Goal: Task Accomplishment & Management: Complete application form

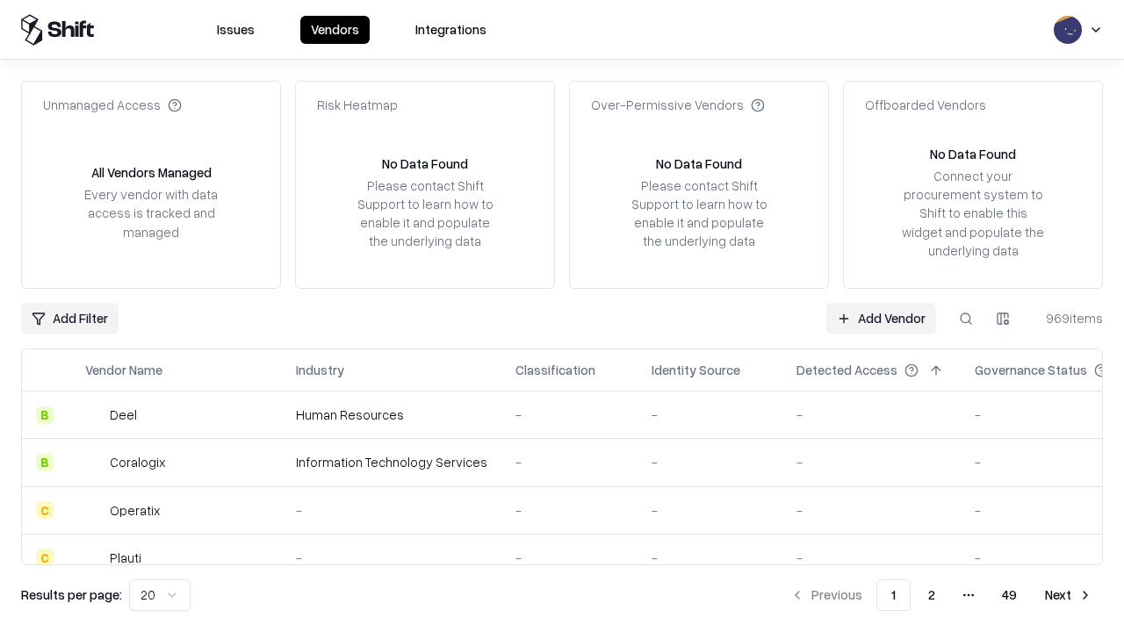
click at [881, 318] on link "Add Vendor" at bounding box center [881, 319] width 110 height 32
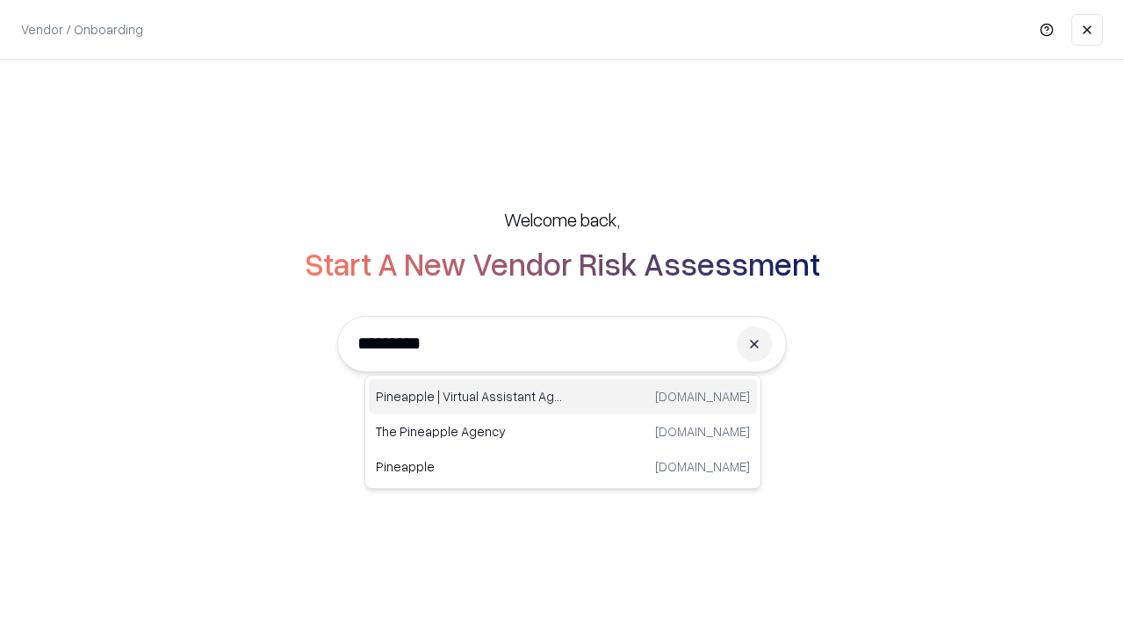
click at [563, 397] on div "Pineapple | Virtual Assistant Agency [DOMAIN_NAME]" at bounding box center [563, 396] width 388 height 35
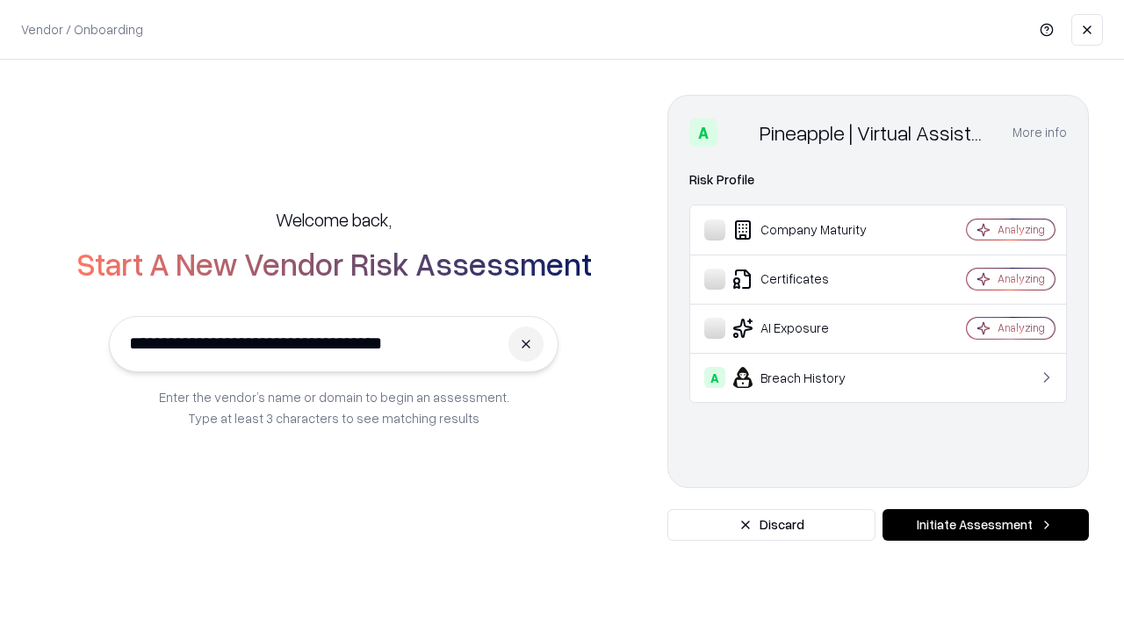
type input "**********"
click at [985, 525] on button "Initiate Assessment" at bounding box center [985, 525] width 206 height 32
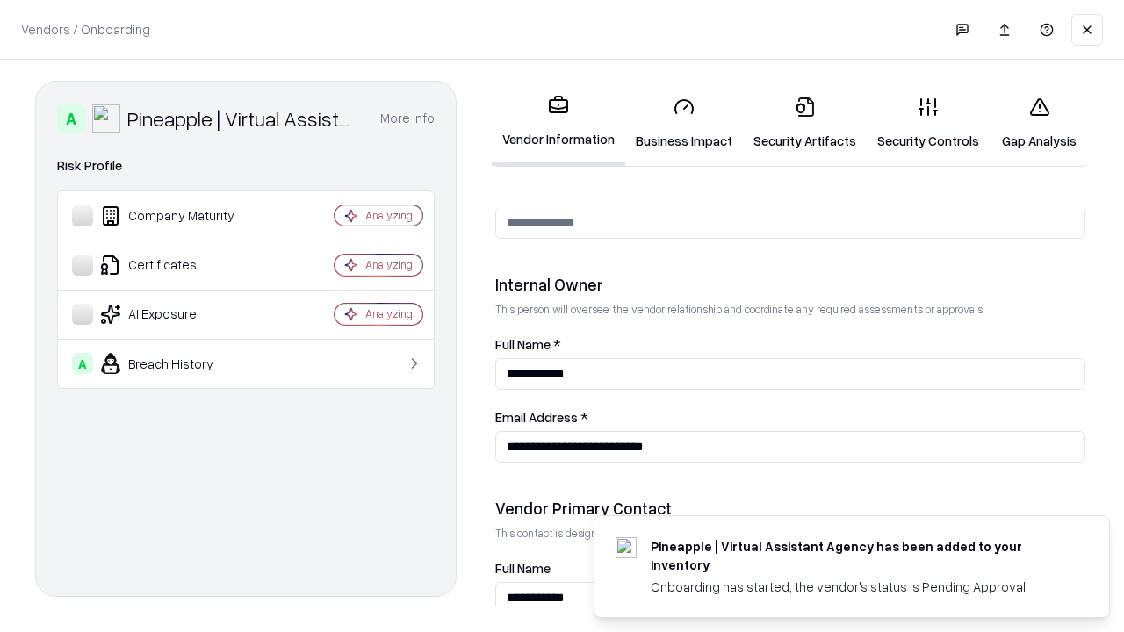
scroll to position [910, 0]
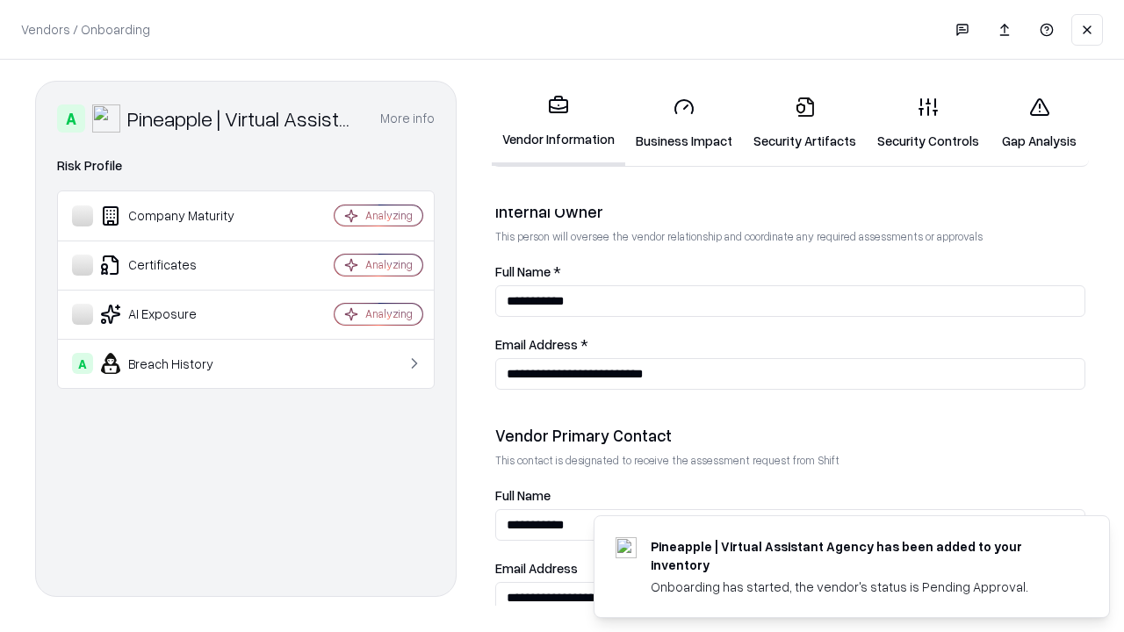
click at [684, 123] on link "Business Impact" at bounding box center [684, 124] width 118 height 82
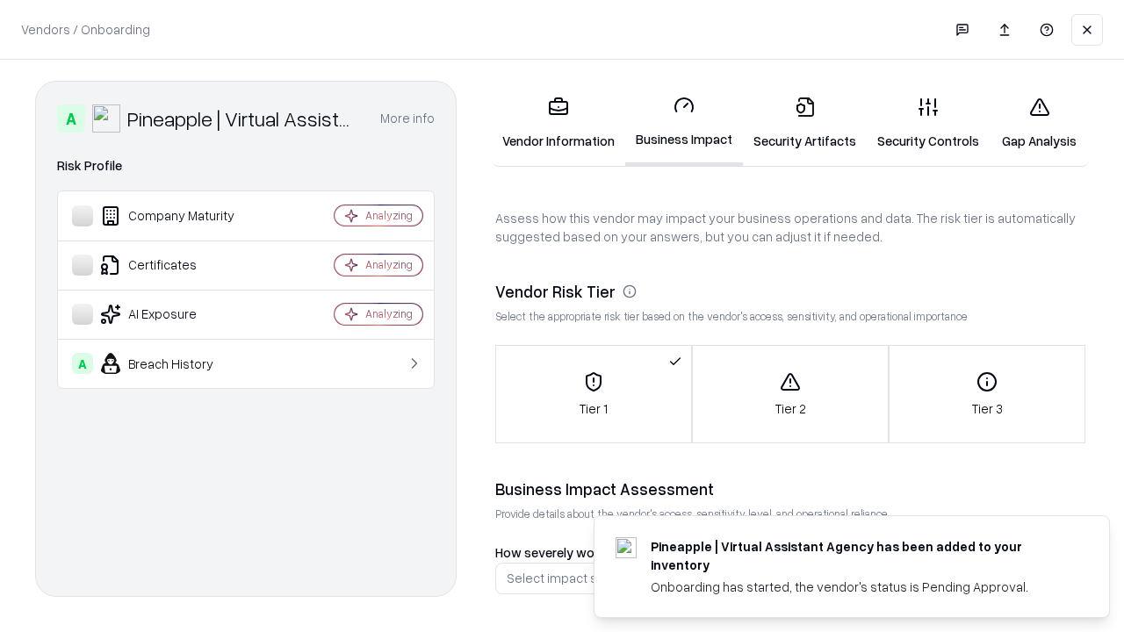
click at [804, 123] on link "Security Artifacts" at bounding box center [805, 124] width 124 height 82
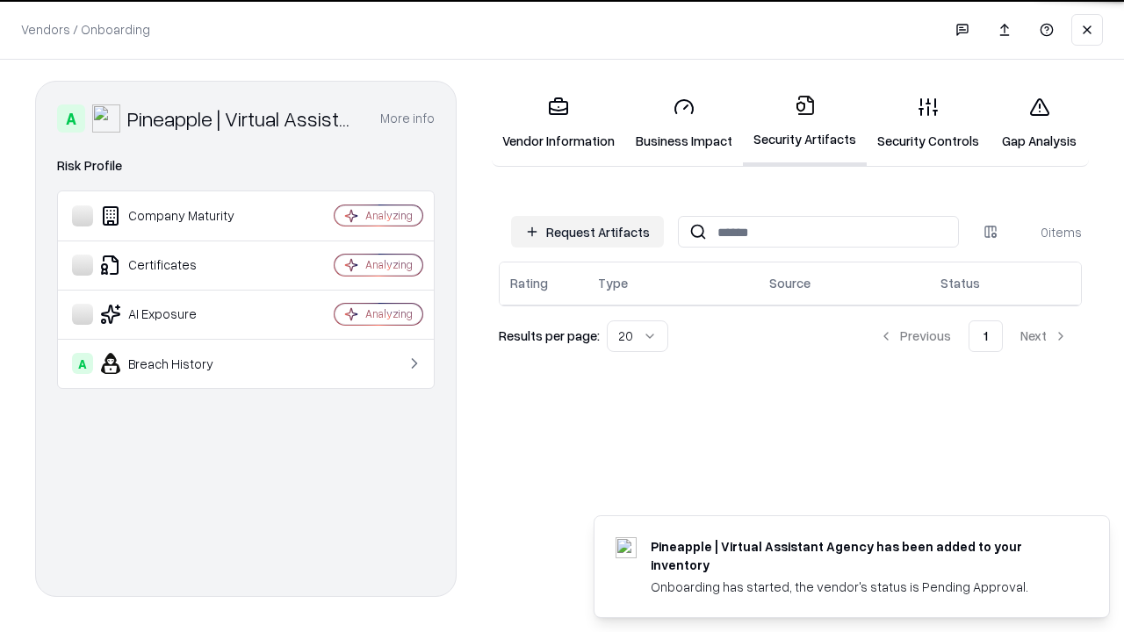
click at [587, 232] on button "Request Artifacts" at bounding box center [587, 232] width 153 height 32
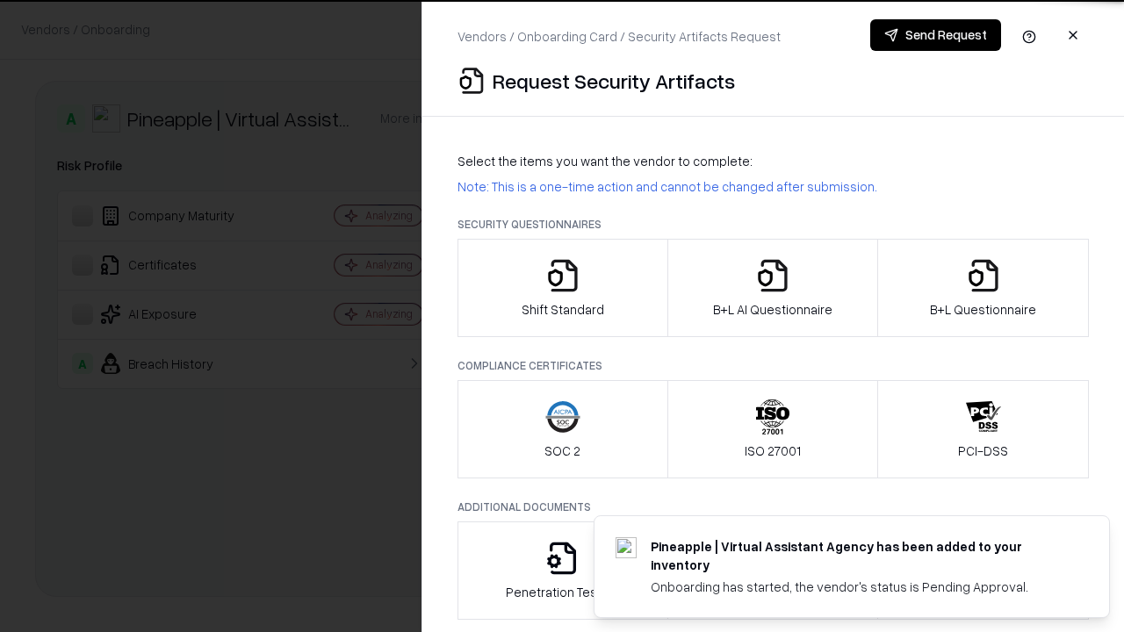
click at [562, 288] on icon "button" at bounding box center [562, 275] width 35 height 35
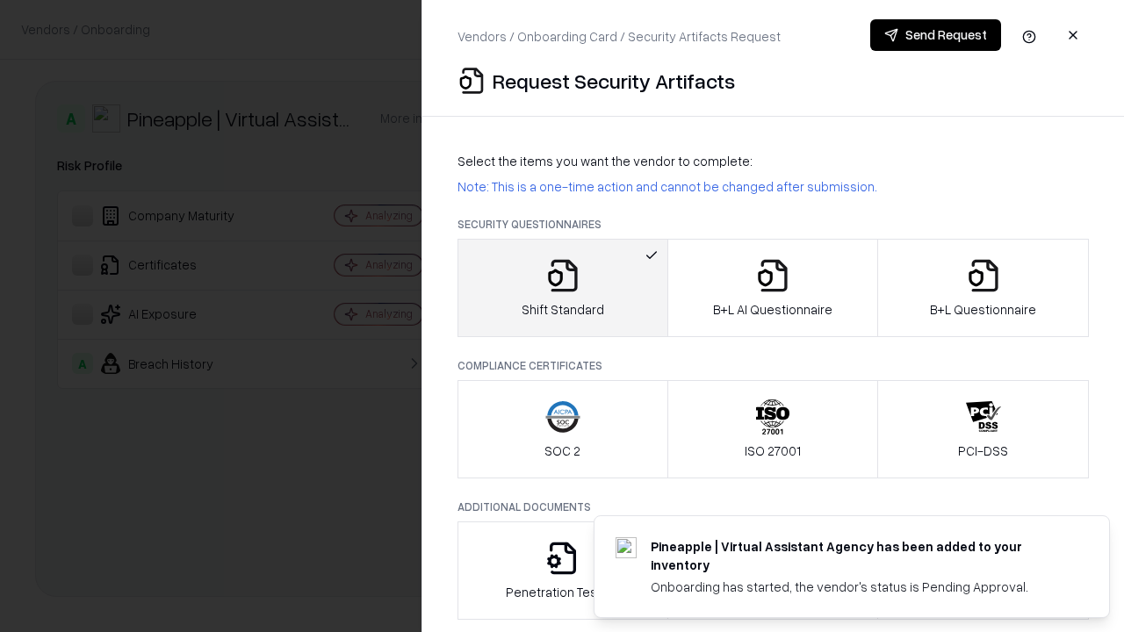
click at [935, 35] on button "Send Request" at bounding box center [935, 35] width 131 height 32
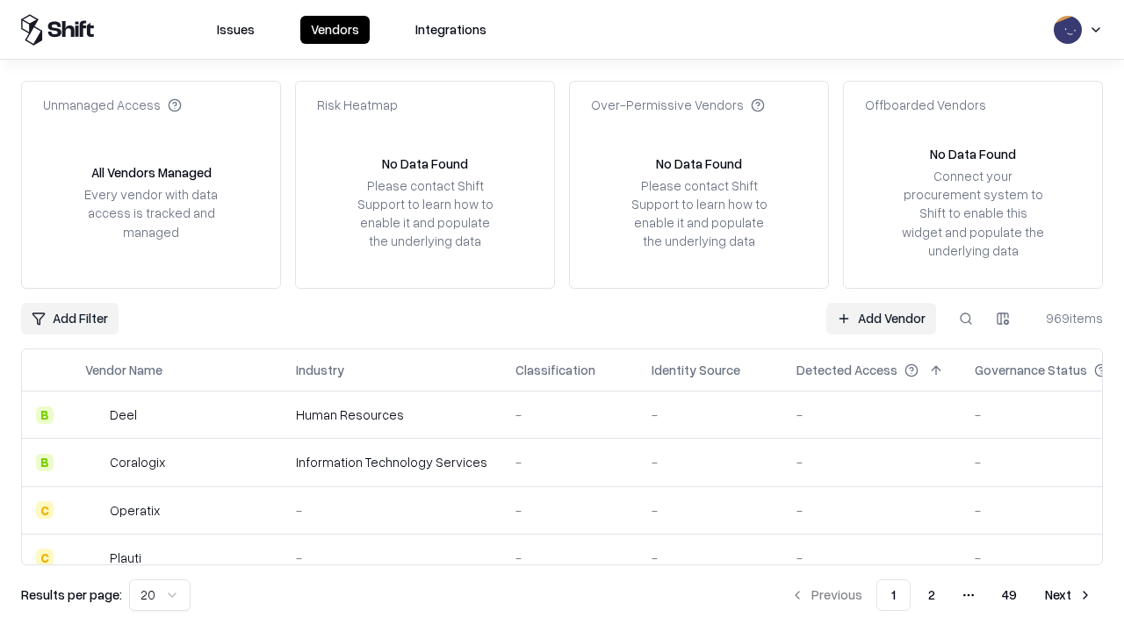
click at [966, 318] on button at bounding box center [966, 319] width 32 height 32
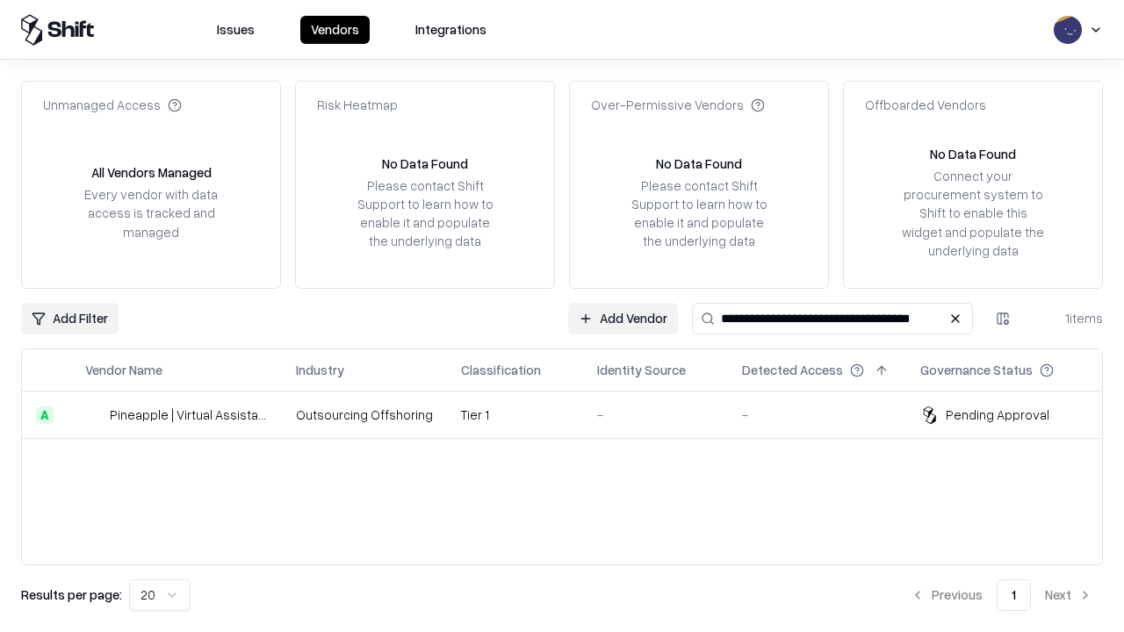
type input "**********"
click at [573, 414] on td "Tier 1" at bounding box center [515, 415] width 136 height 47
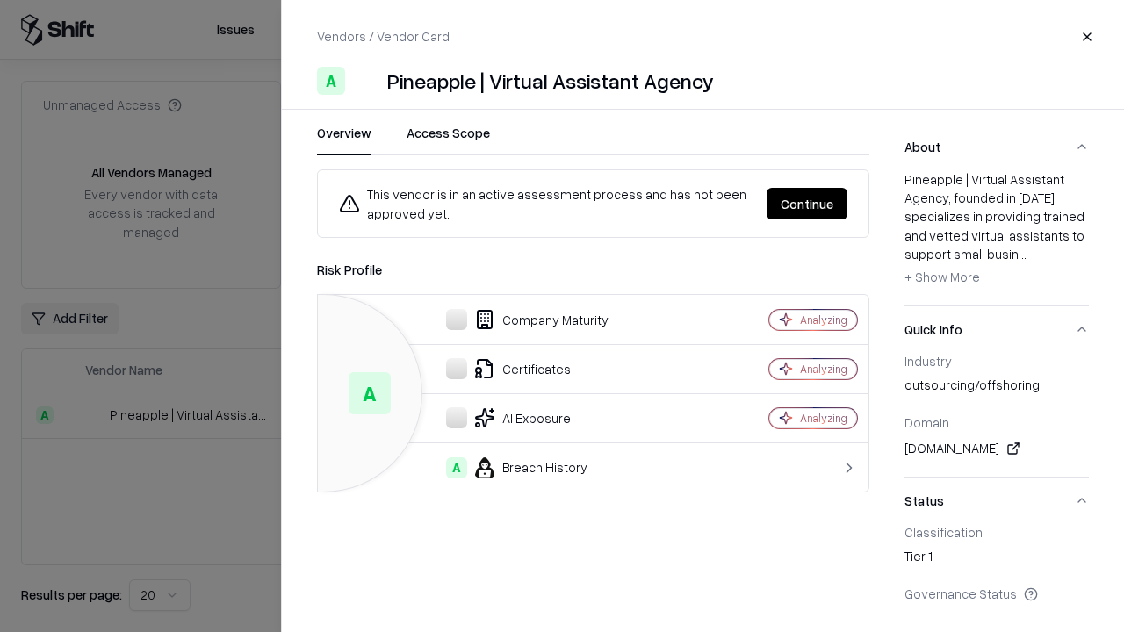
click at [807, 204] on button "Continue" at bounding box center [807, 204] width 81 height 32
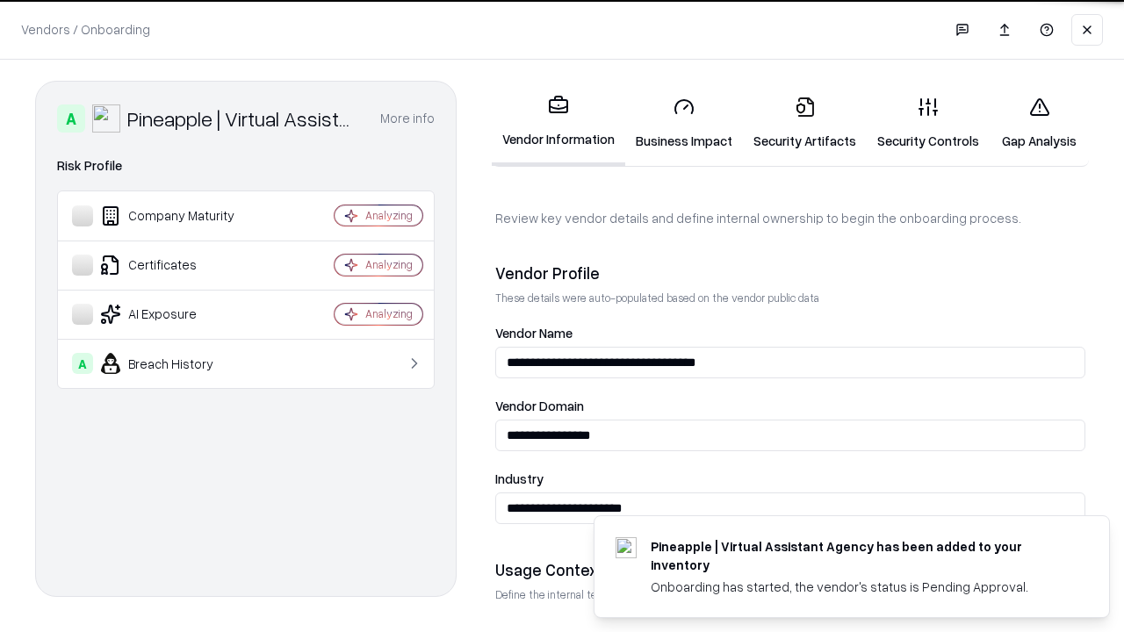
click at [804, 123] on link "Security Artifacts" at bounding box center [805, 124] width 124 height 82
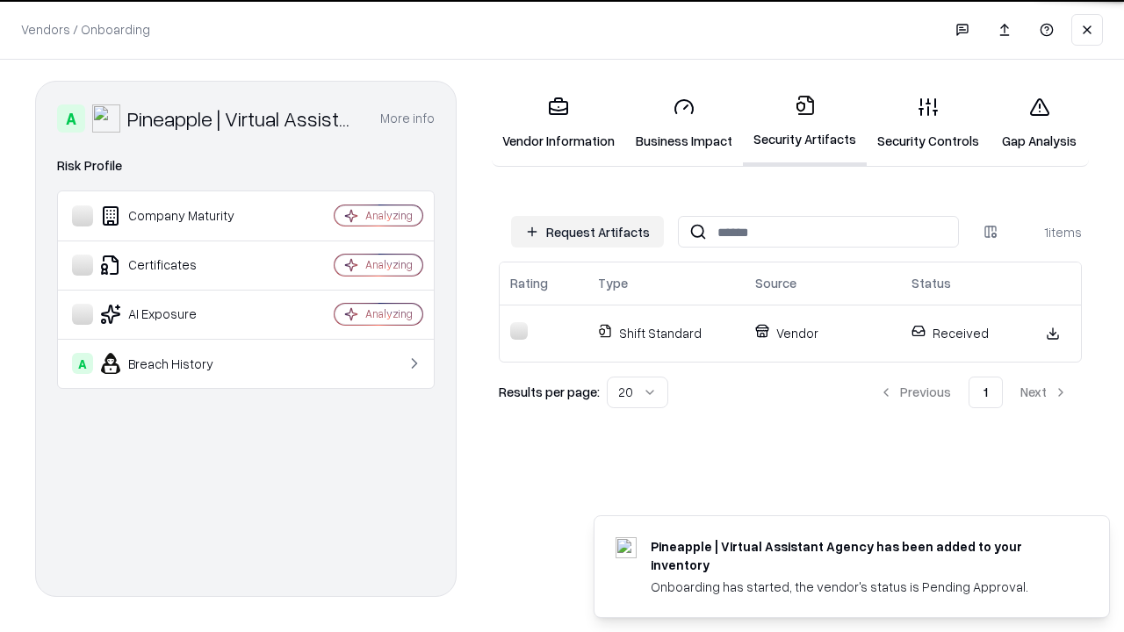
click at [928, 123] on link "Security Controls" at bounding box center [928, 124] width 123 height 82
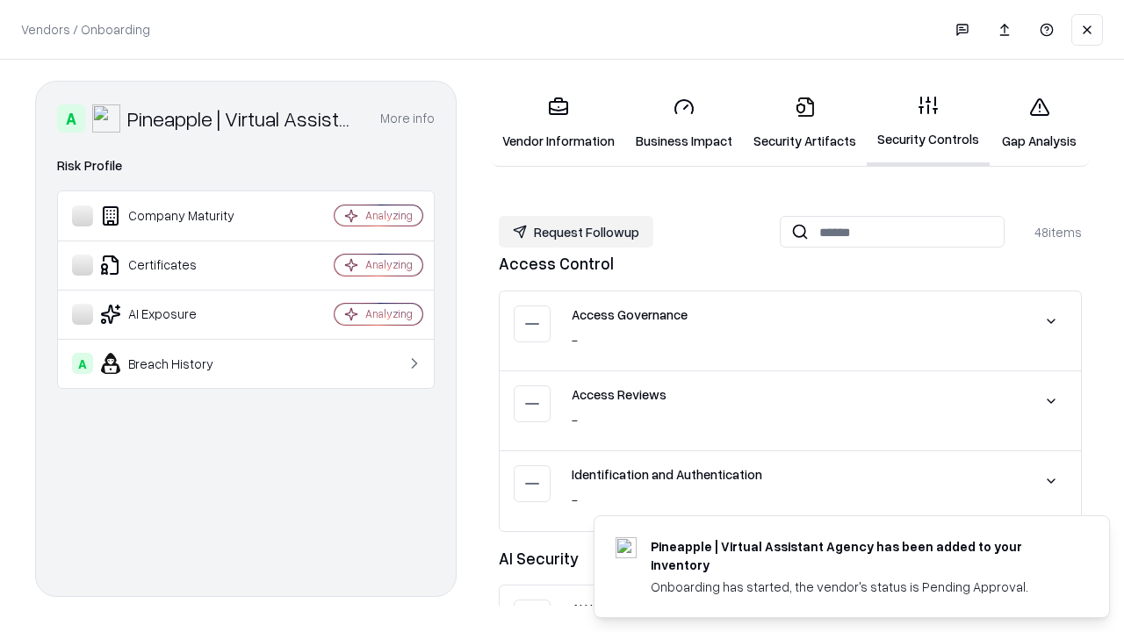
click at [576, 231] on button "Request Followup" at bounding box center [576, 232] width 155 height 32
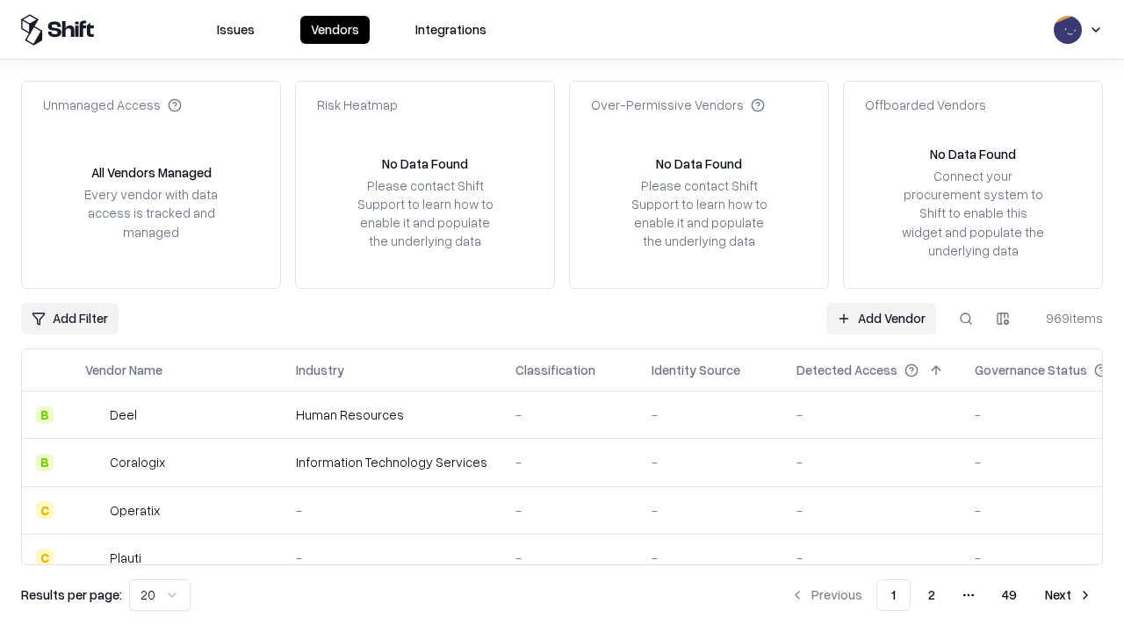
click at [881, 318] on link "Add Vendor" at bounding box center [881, 319] width 110 height 32
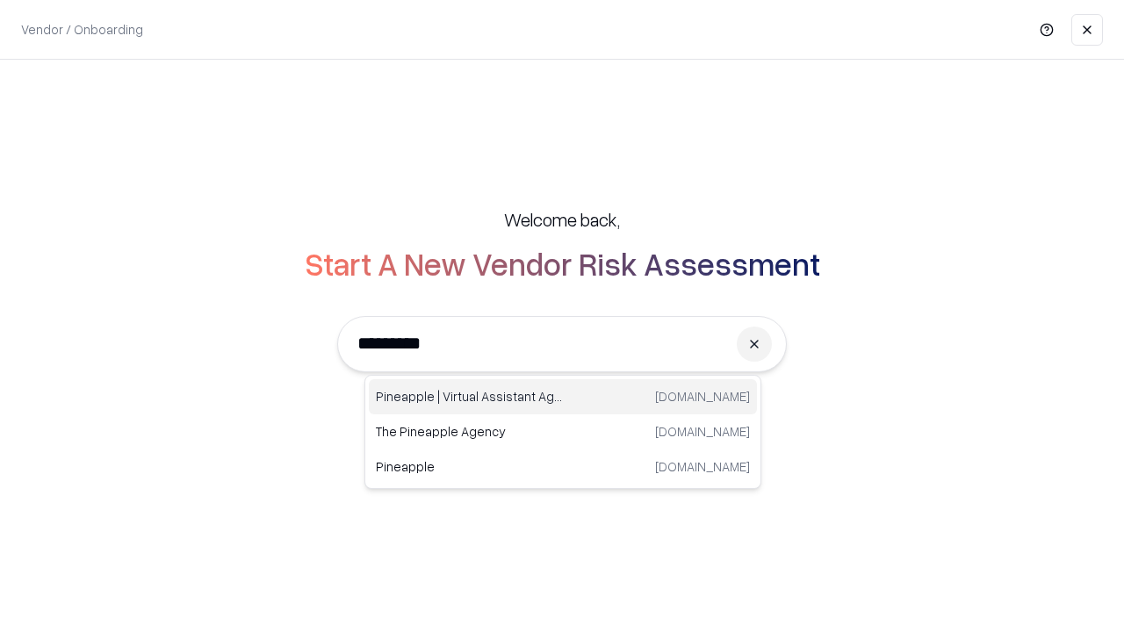
click at [563, 397] on div "Pineapple | Virtual Assistant Agency [DOMAIN_NAME]" at bounding box center [563, 396] width 388 height 35
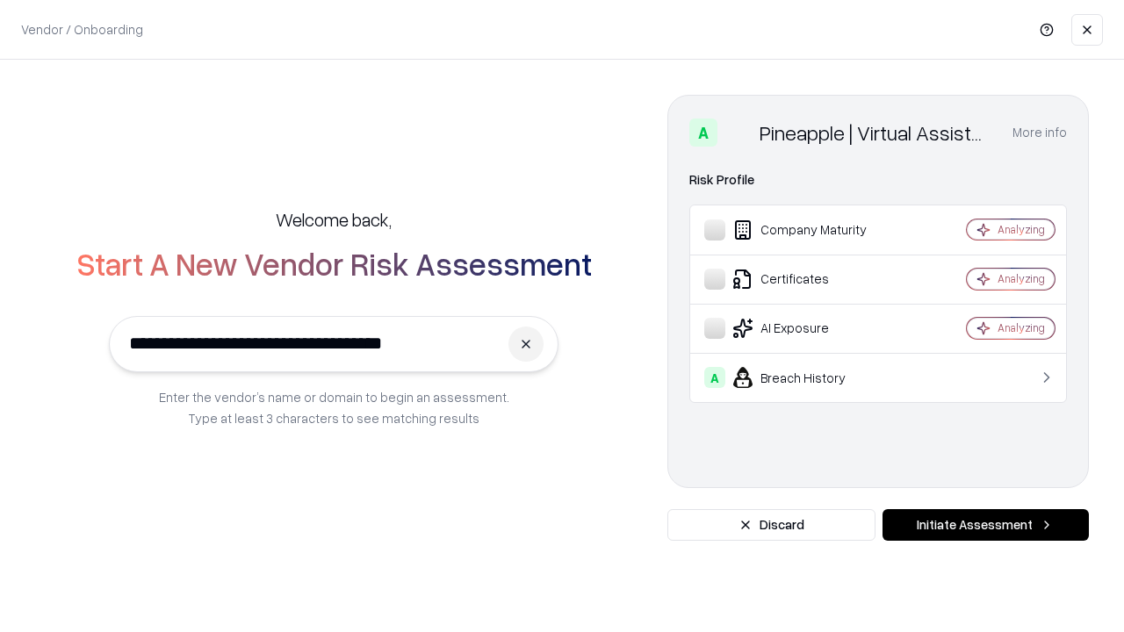
type input "**********"
click at [985, 525] on button "Initiate Assessment" at bounding box center [985, 525] width 206 height 32
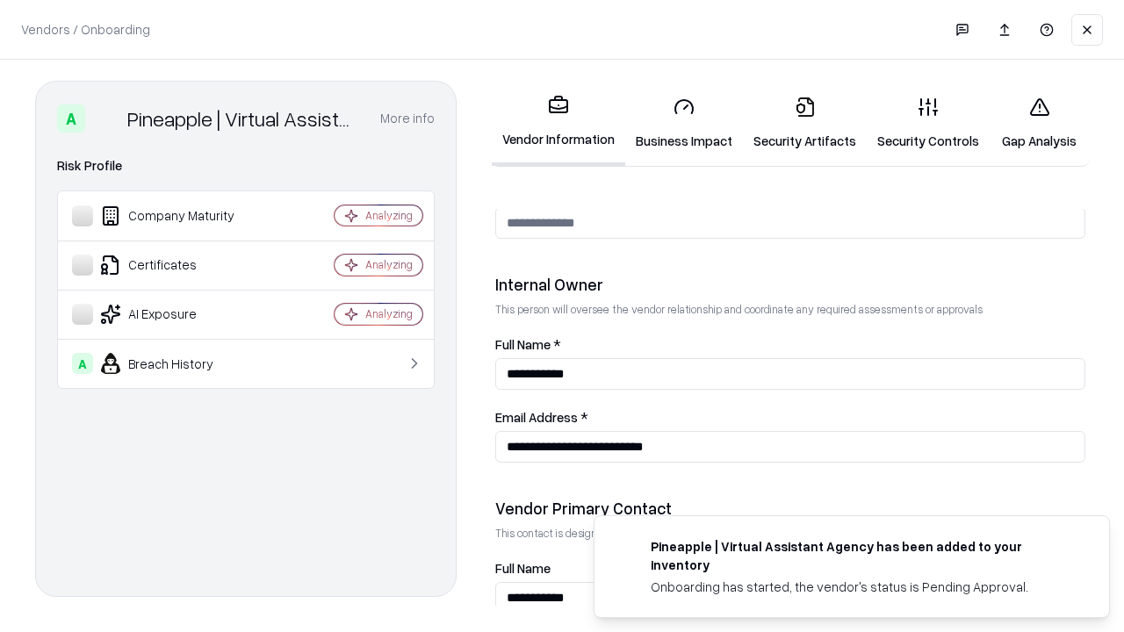
scroll to position [910, 0]
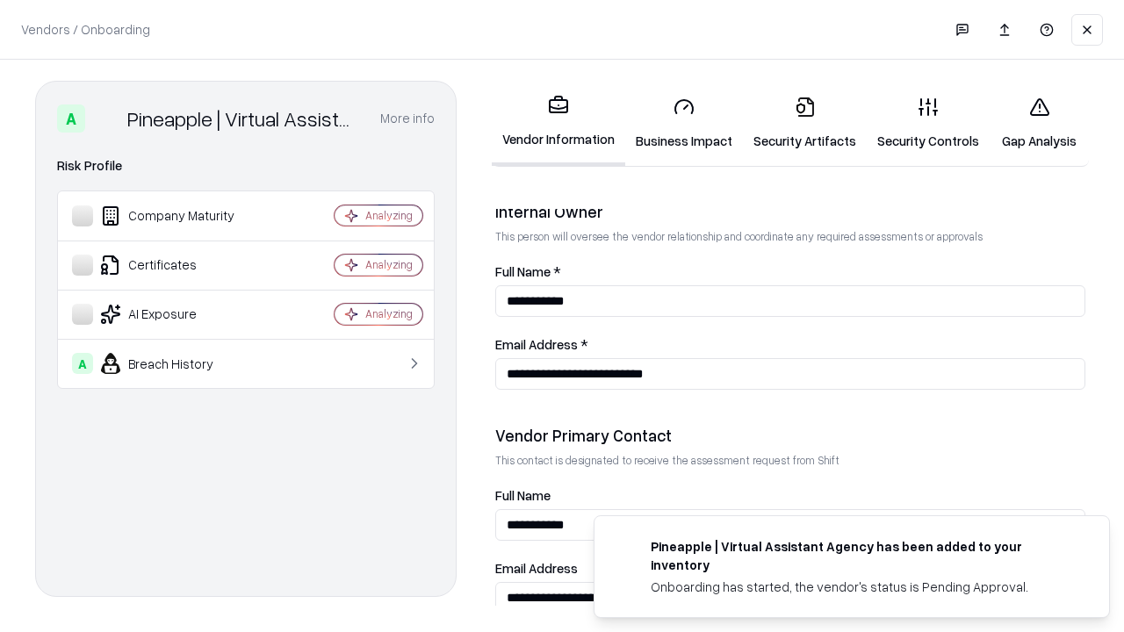
click at [1039, 123] on link "Gap Analysis" at bounding box center [1039, 124] width 99 height 82
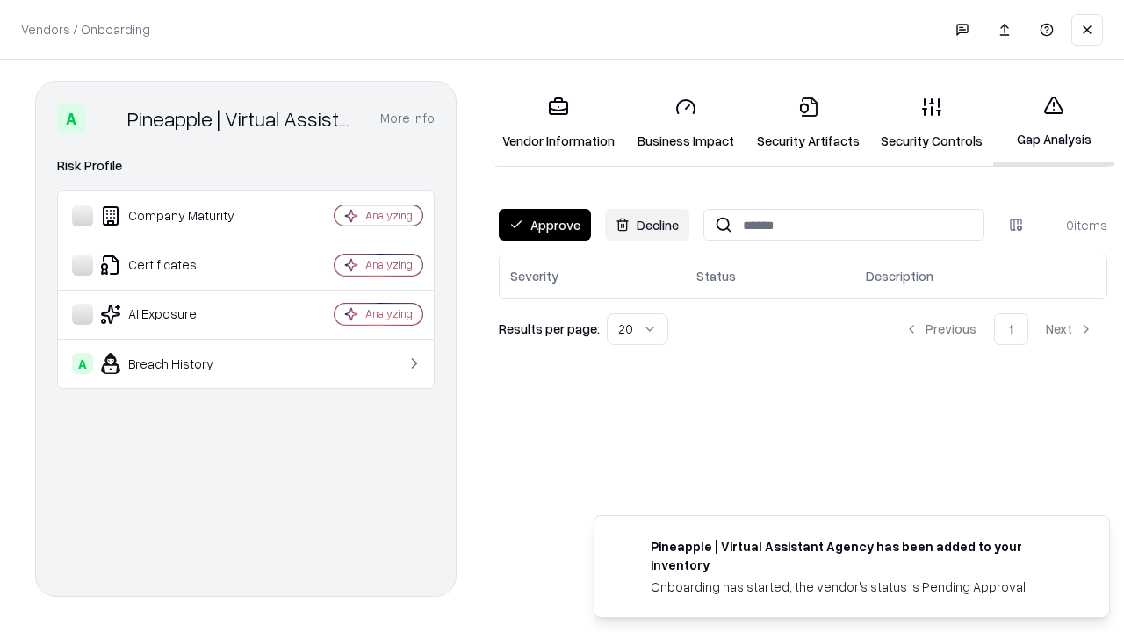
click at [544, 225] on button "Approve" at bounding box center [545, 225] width 92 height 32
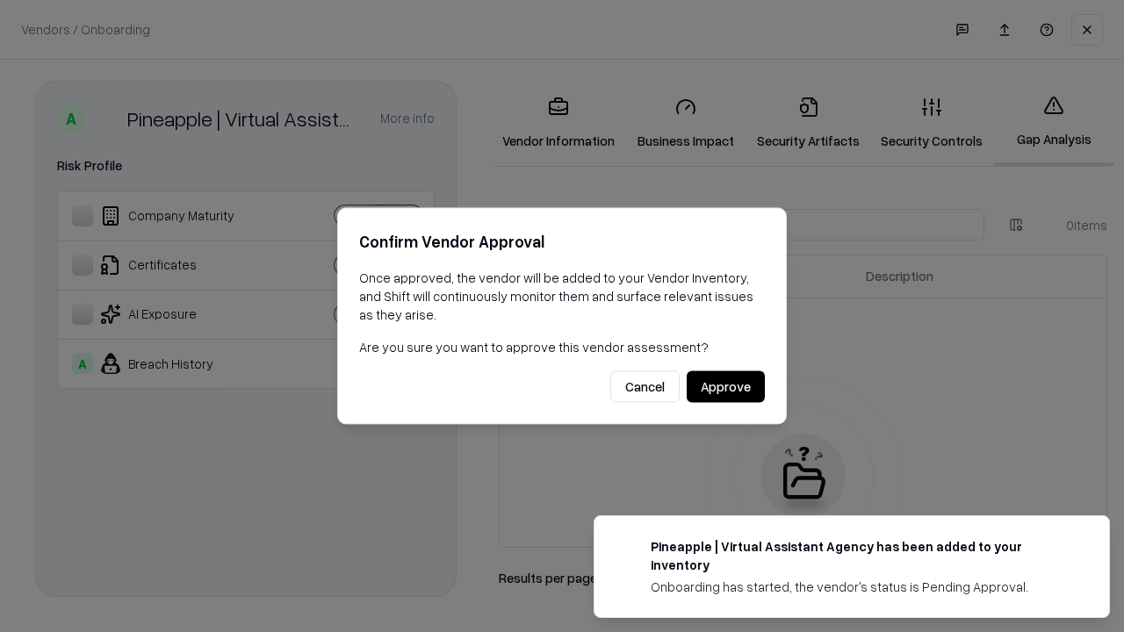
click at [725, 386] on button "Approve" at bounding box center [726, 387] width 78 height 32
